Goal: Transaction & Acquisition: Book appointment/travel/reservation

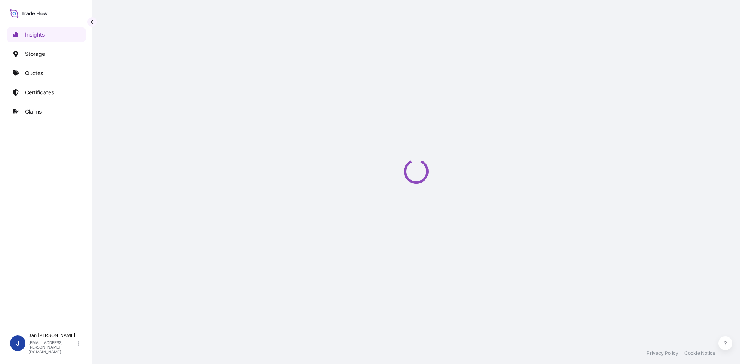
select select "2025"
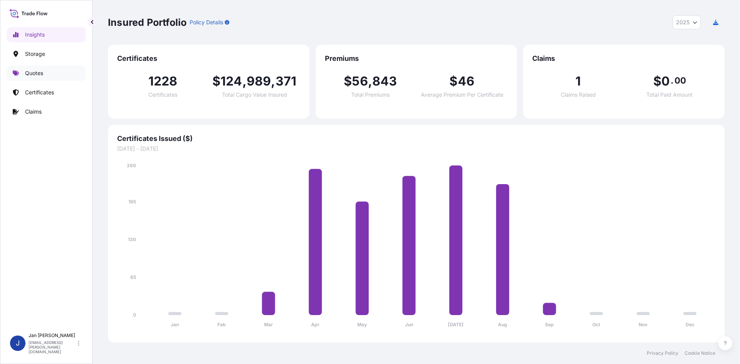
click at [58, 69] on link "Quotes" at bounding box center [46, 72] width 79 height 15
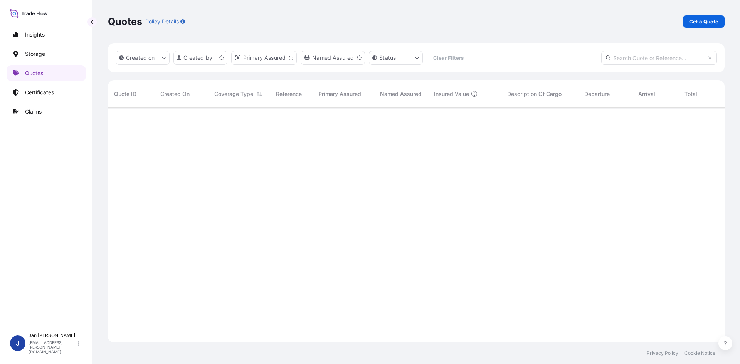
scroll to position [233, 611]
click at [698, 25] on link "Get a Quote" at bounding box center [704, 21] width 42 height 12
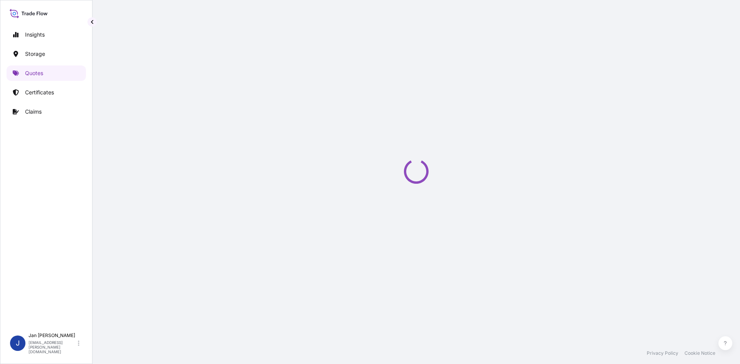
select select "Water"
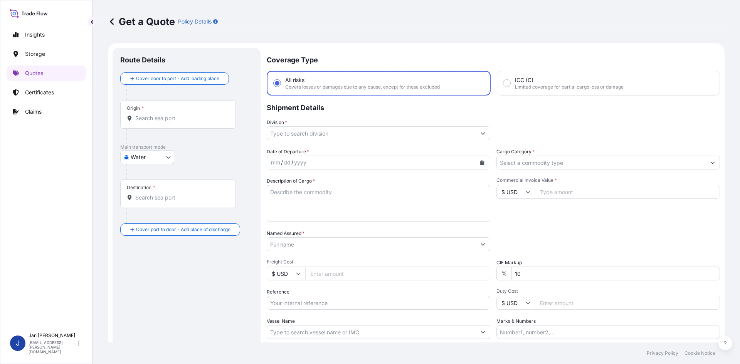
scroll to position [12, 0]
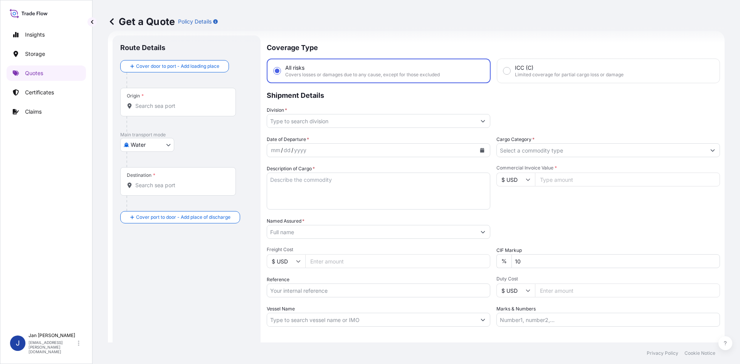
click at [320, 289] on input "Reference" at bounding box center [378, 291] width 223 height 14
paste input "1187433109"
click at [358, 291] on input "1187433109" at bounding box center [378, 291] width 223 height 14
paste input "5013194562"
click at [383, 287] on input "1187433109 5013194562" at bounding box center [378, 291] width 223 height 14
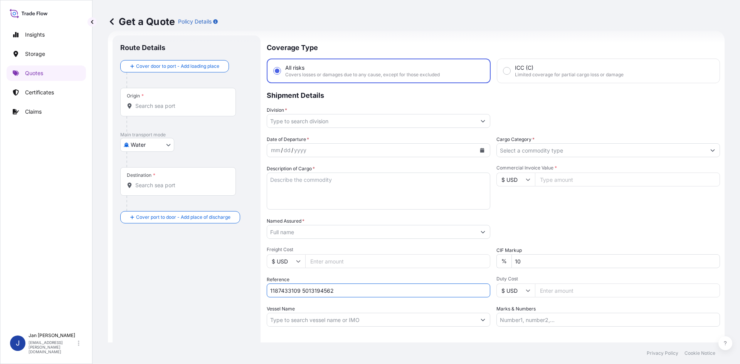
paste input "5013200701"
type input "1187433109 5013194562 5013200701"
click at [476, 151] on button "Calendar" at bounding box center [482, 150] width 12 height 12
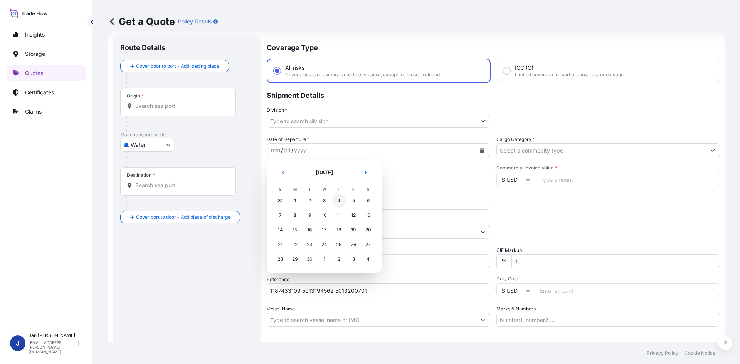
click at [336, 203] on div "4" at bounding box center [339, 201] width 14 height 14
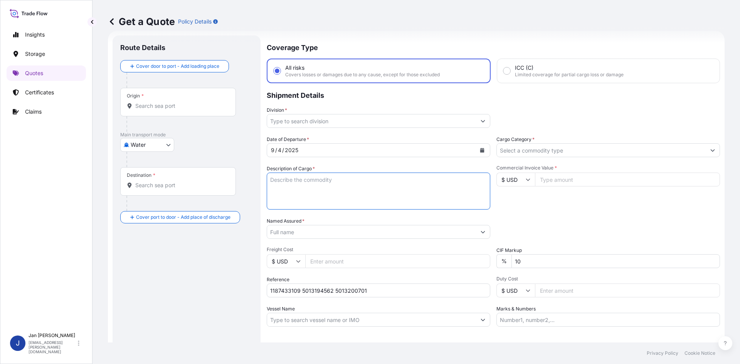
click at [294, 180] on textarea "Description of Cargo *" at bounding box center [378, 191] width 223 height 37
paste textarea "BAGS LOADED ONTO 90 PALLETS LOADED INTO 5 40' HIGH CUBE CONTAINER LUPOLEN 2420F"
click at [270, 180] on textarea "BAGS LOADED ONTO 90 PALLETS LOADED INTO 5 40' HIGH CUBE CONTAINER LUPOLEN 2420F" at bounding box center [378, 191] width 223 height 37
type textarea "4950 AGS LOADED ONTO 90 PALLETS LOADED INTO 5 40' HIGH CUBE CONTAINER LUPOLEN 2…"
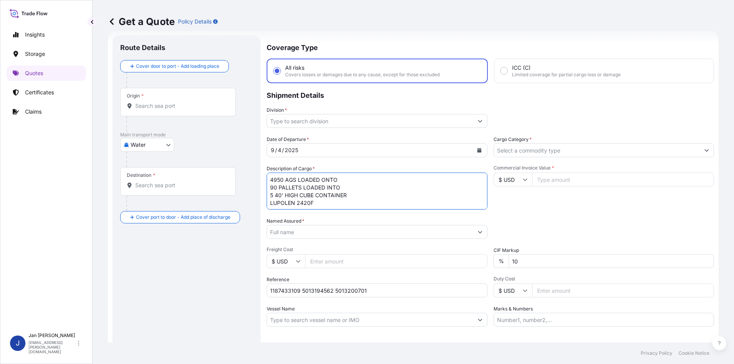
click at [372, 235] on input "Named Assured *" at bounding box center [370, 232] width 206 height 14
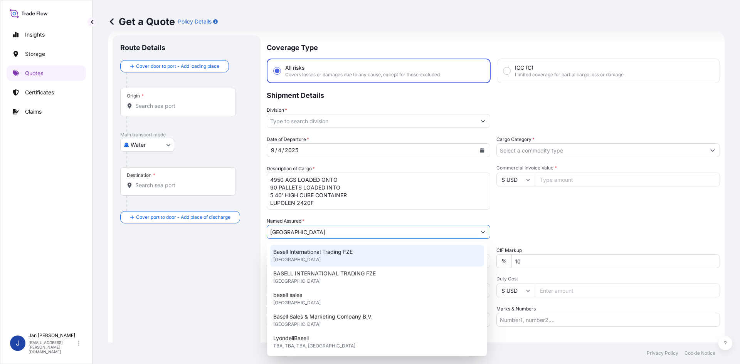
click at [332, 260] on div "Basell International Trading FZE [GEOGRAPHIC_DATA]" at bounding box center [377, 256] width 214 height 22
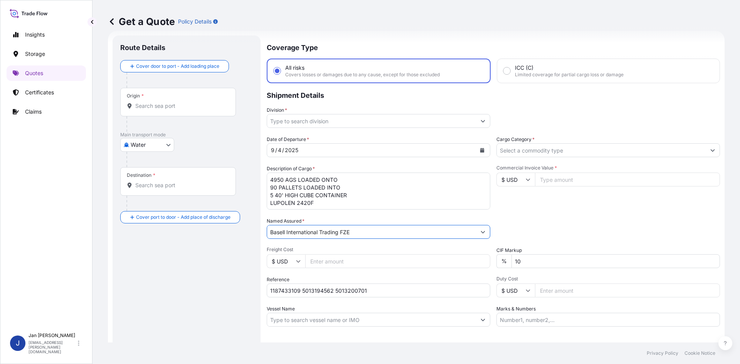
type input "Basell International Trading FZE"
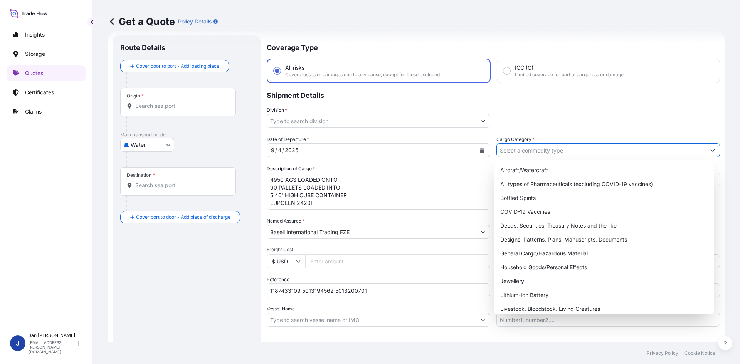
click at [566, 149] on input "Cargo Category *" at bounding box center [601, 150] width 209 height 14
click at [530, 255] on div "General Cargo/Hazardous Material" at bounding box center [604, 254] width 214 height 14
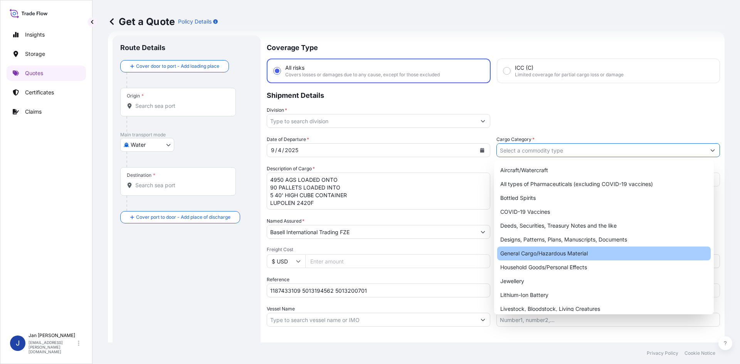
type input "General Cargo/Hazardous Material"
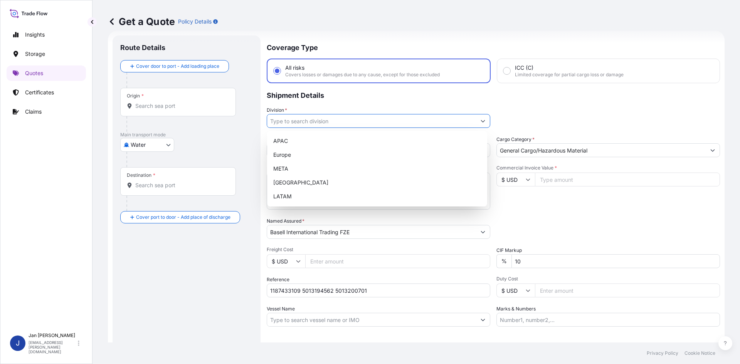
click at [452, 120] on input "Division *" at bounding box center [371, 121] width 209 height 14
click at [356, 153] on div "Europe" at bounding box center [377, 155] width 214 height 14
type input "Europe"
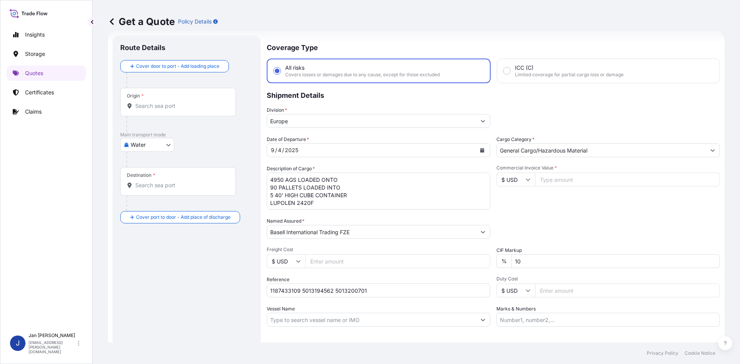
click at [657, 243] on div "Date of Departure * [DATE] Cargo Category * General Cargo/Hazardous Material De…" at bounding box center [493, 231] width 453 height 191
click at [530, 321] on input "Marks & Numbers" at bounding box center [607, 320] width 223 height 14
paste input "SNETOR - SNOV25015501 - [GEOGRAPHIC_DATA] - [GEOGRAPHIC_DATA]"
type input "SNETOR - SNOV25015501 - [GEOGRAPHIC_DATA] - [GEOGRAPHIC_DATA]"
drag, startPoint x: 512, startPoint y: 339, endPoint x: 554, endPoint y: 335, distance: 42.5
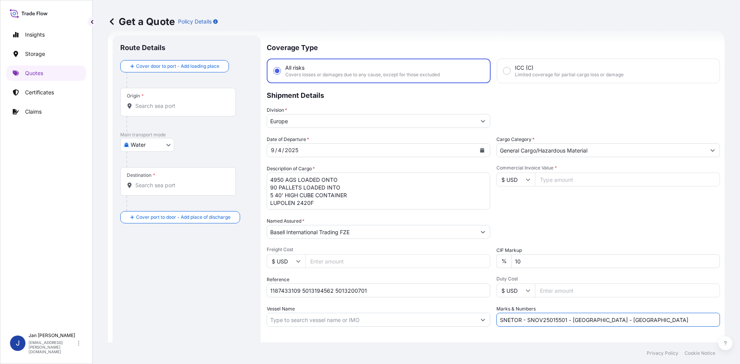
click at [512, 339] on div "Letter of Credit This shipment has a letter of credit Letter of credit * Letter…" at bounding box center [493, 348] width 453 height 30
drag, startPoint x: 583, startPoint y: 180, endPoint x: 578, endPoint y: 181, distance: 5.2
click at [582, 179] on input "Commercial Invoice Value *" at bounding box center [627, 180] width 185 height 14
paste input "126843.75"
type input "126843.75"
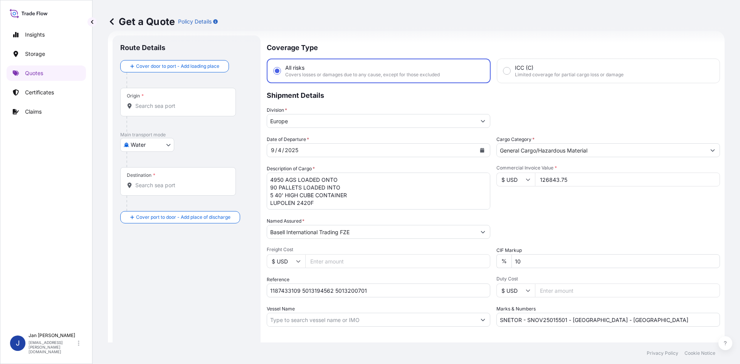
click at [505, 182] on input "$ USD" at bounding box center [515, 180] width 39 height 14
click at [510, 200] on div "€ EUR" at bounding box center [513, 200] width 32 height 15
type input "€ EUR"
click at [537, 203] on div "Commercial Invoice Value * € EUR 126843.75" at bounding box center [607, 187] width 223 height 45
click at [214, 118] on div at bounding box center [180, 123] width 109 height 15
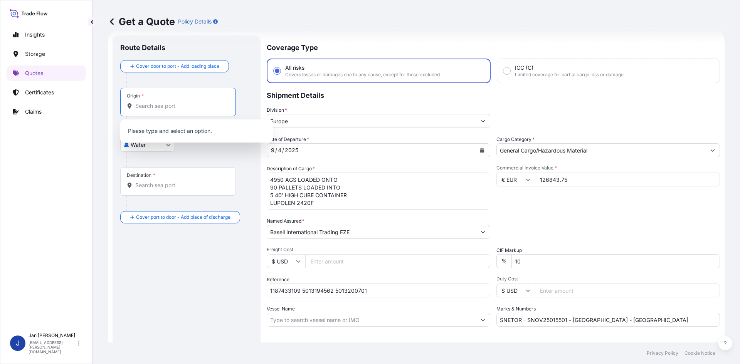
click at [210, 109] on input "Origin *" at bounding box center [180, 106] width 91 height 8
paste input "MARSEILLES"
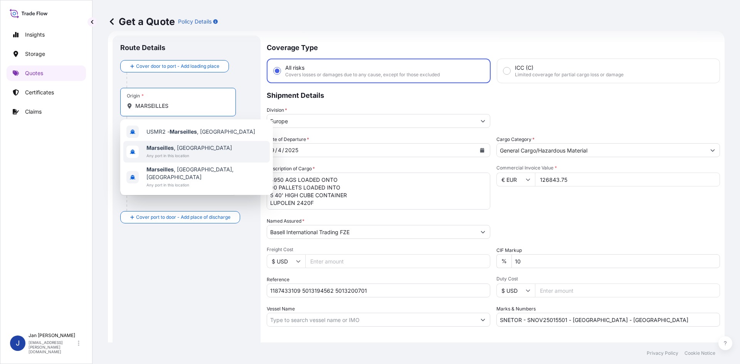
click at [174, 149] on span "[GEOGRAPHIC_DATA] , [GEOGRAPHIC_DATA]" at bounding box center [189, 148] width 86 height 8
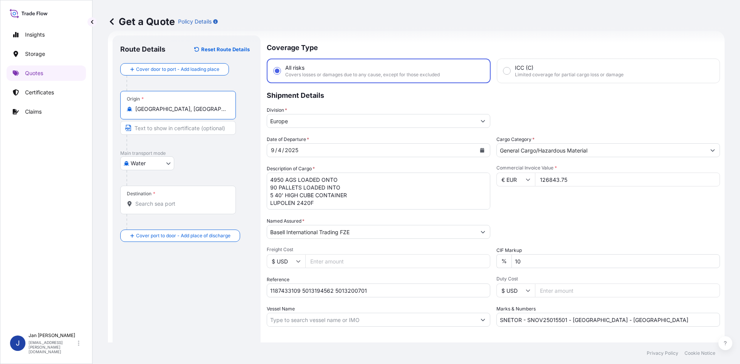
type input "[GEOGRAPHIC_DATA], [GEOGRAPHIC_DATA]"
click at [213, 151] on p "Main transport mode" at bounding box center [186, 153] width 133 height 6
drag, startPoint x: 211, startPoint y: 207, endPoint x: 198, endPoint y: 246, distance: 40.7
click at [211, 207] on input "Destination *" at bounding box center [180, 204] width 91 height 8
paste input "[GEOGRAPHIC_DATA]"
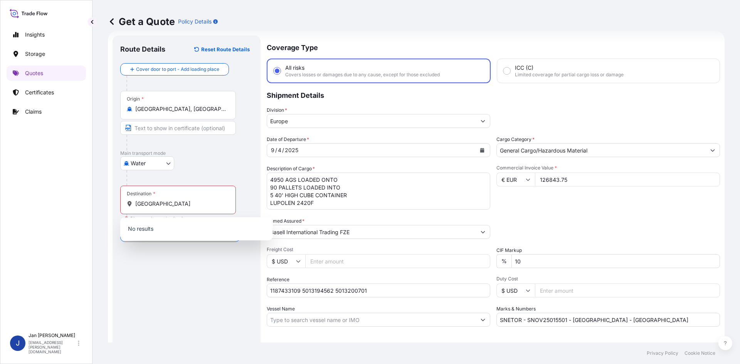
click at [187, 270] on div "Route Details Reset Route Details Cover door to port - Add loading place Place …" at bounding box center [186, 209] width 133 height 333
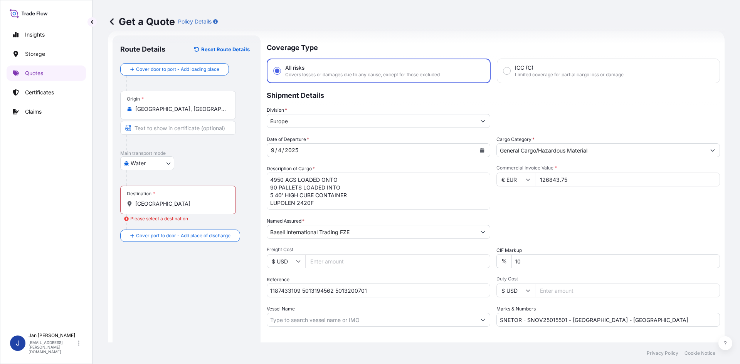
click at [174, 199] on div "Destination * [GEOGRAPHIC_DATA]" at bounding box center [178, 200] width 116 height 29
click at [174, 200] on input "[GEOGRAPHIC_DATA]" at bounding box center [180, 204] width 91 height 8
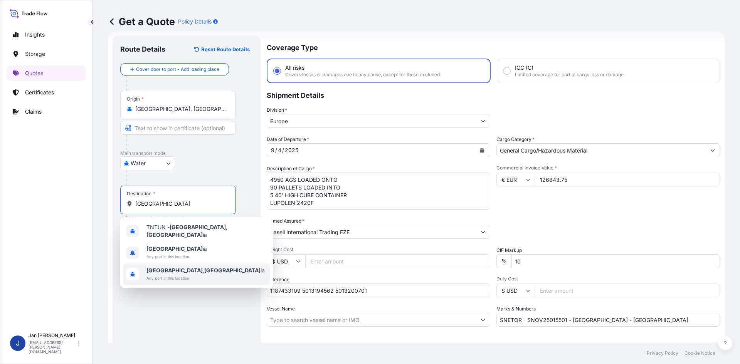
click at [181, 269] on span "[GEOGRAPHIC_DATA] , [GEOGRAPHIC_DATA] [GEOGRAPHIC_DATA]" at bounding box center [205, 271] width 118 height 8
type input "[GEOGRAPHIC_DATA], [GEOGRAPHIC_DATA]"
click at [183, 300] on div "Route Details Reset Route Details Cover door to port - Add loading place Place …" at bounding box center [186, 209] width 133 height 333
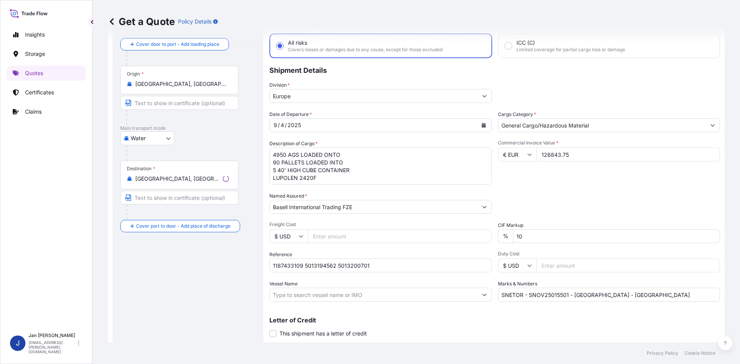
scroll to position [51, 0]
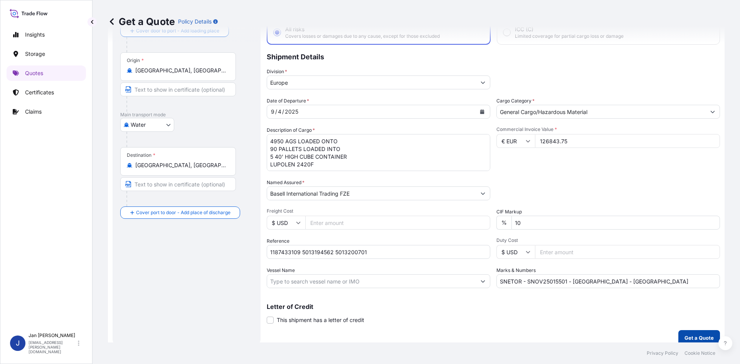
click at [699, 337] on p "Get a Quote" at bounding box center [698, 338] width 29 height 8
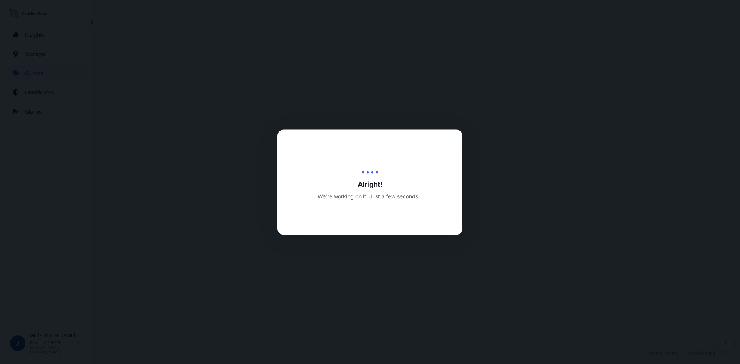
select select "Water"
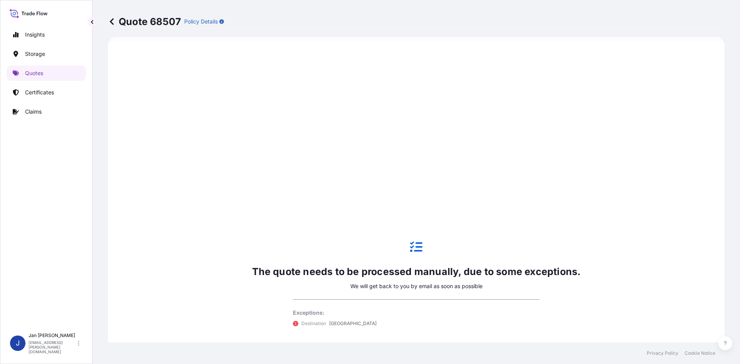
scroll to position [369, 0]
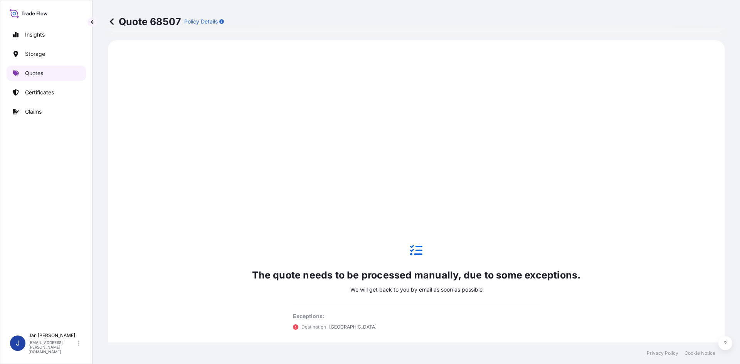
click at [42, 76] on p "Quotes" at bounding box center [34, 73] width 18 height 8
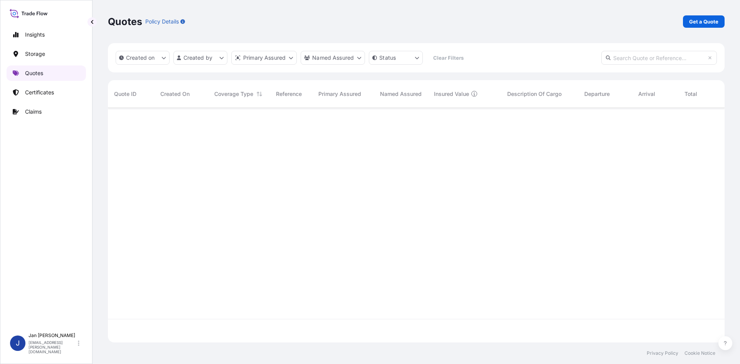
scroll to position [233, 611]
